Goal: Obtain resource: Obtain resource

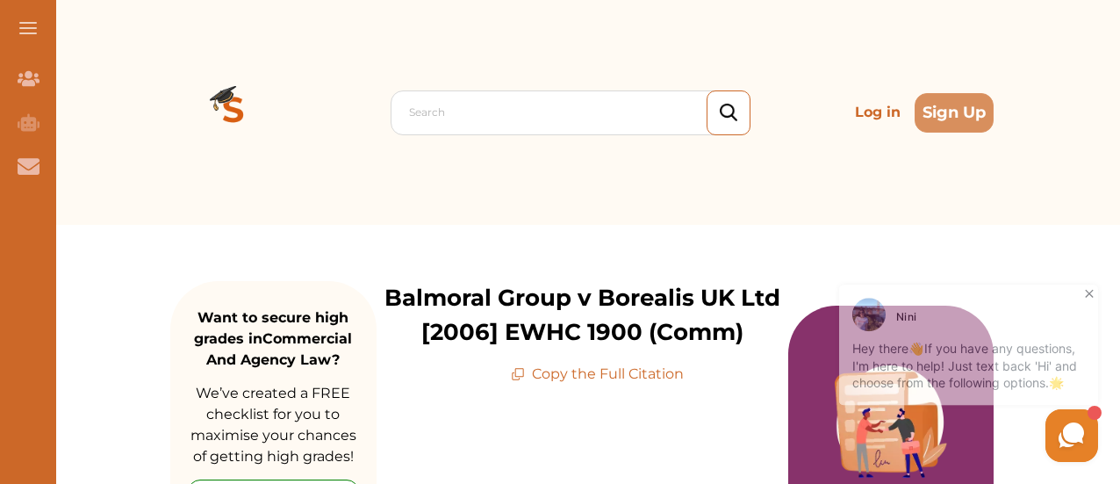
click at [540, 313] on p "Balmoral Group v Borealis UK Ltd [2006] EWHC 1900 (Comm)" at bounding box center [582, 315] width 412 height 68
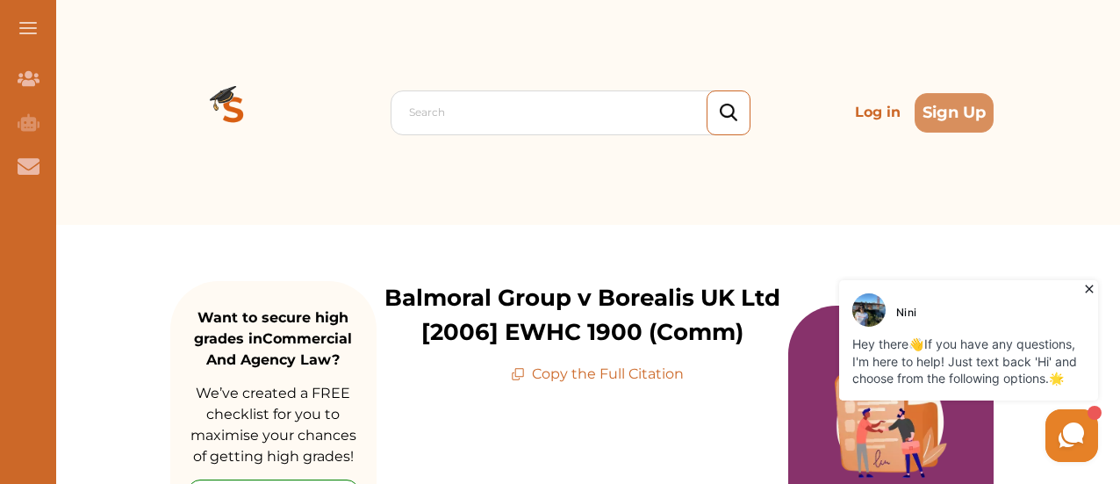
drag, startPoint x: 1090, startPoint y: 571, endPoint x: 740, endPoint y: 326, distance: 427.2
click at [740, 335] on div "[PERSON_NAME] Hey there 👋 If you have any questions, I'm here to help! Just tex…" at bounding box center [900, 371] width 404 height 190
click at [746, 332] on div "[PERSON_NAME] Hey there 👋 If you have any questions, I'm here to help! Just tex…" at bounding box center [900, 371] width 404 height 190
click at [716, 331] on div "[PERSON_NAME] Hey there 👋 If you have any questions, I'm here to help! Just tex…" at bounding box center [900, 371] width 404 height 190
click at [685, 326] on p "Balmoral Group v Borealis UK Ltd [2006] EWHC 1900 (Comm)" at bounding box center [582, 315] width 412 height 68
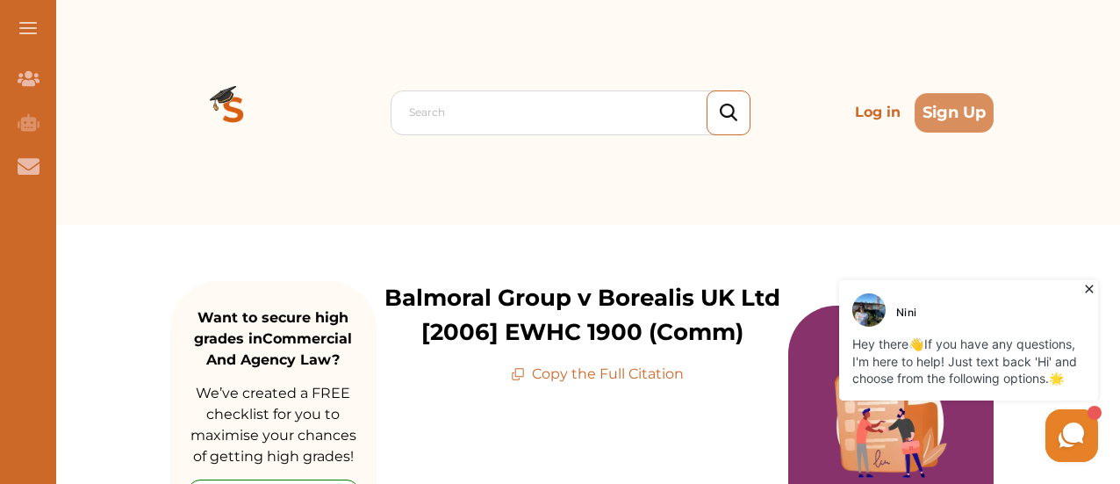
drag, startPoint x: 743, startPoint y: 330, endPoint x: 705, endPoint y: 327, distance: 38.7
click at [705, 327] on div "[PERSON_NAME] Hey there 👋 If you have any questions, I'm here to help! Just tex…" at bounding box center [900, 371] width 404 height 190
drag, startPoint x: 739, startPoint y: 332, endPoint x: 570, endPoint y: 316, distance: 170.1
click at [698, 316] on html "[PERSON_NAME] Hey there 👋 If you have any questions, I'm here to help! Just tex…" at bounding box center [900, 371] width 404 height 190
drag, startPoint x: 1081, startPoint y: 570, endPoint x: 1393, endPoint y: 605, distance: 313.5
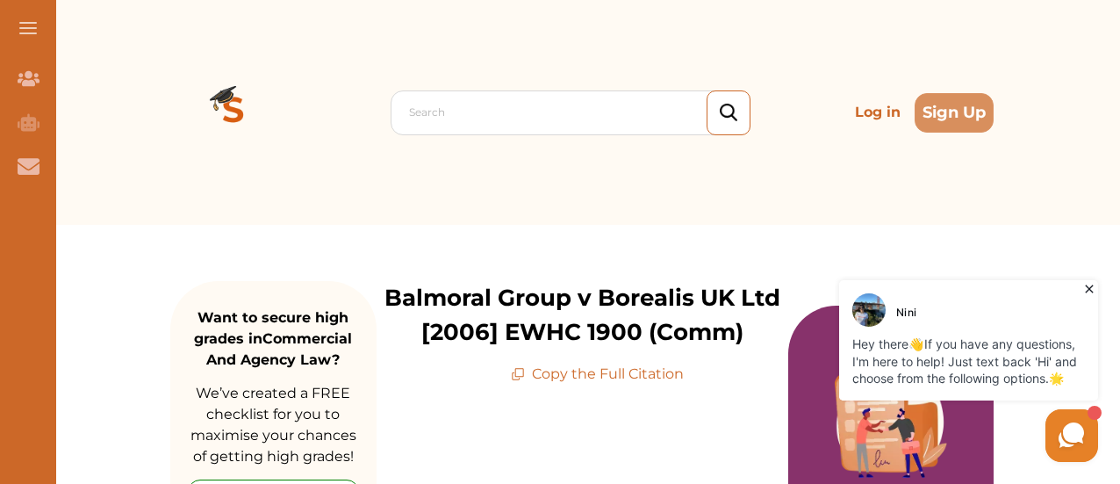
click at [570, 371] on p "Copy the Full Citation" at bounding box center [597, 373] width 173 height 21
